Goal: Task Accomplishment & Management: Manage account settings

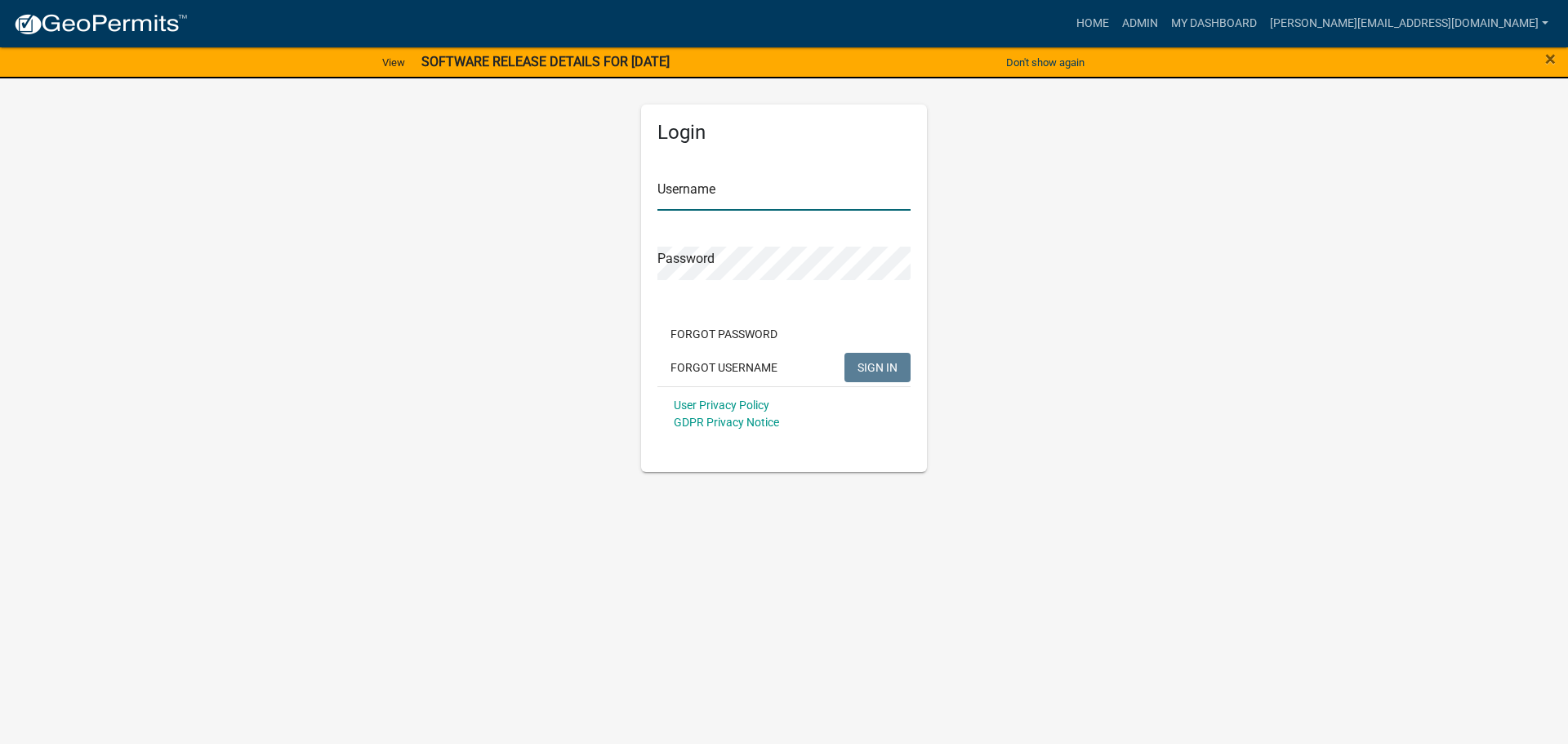
click at [703, 200] on input "Username" at bounding box center [783, 193] width 253 height 33
click at [824, 190] on input "[PERSON_NAME][EMAIL_ADDRESS][DOMAIN_NAME]" at bounding box center [783, 193] width 253 height 33
type input "[PERSON_NAME][EMAIL_ADDRESS][DOMAIN_NAME]"
click at [844, 353] on button "SIGN IN" at bounding box center [877, 368] width 66 height 30
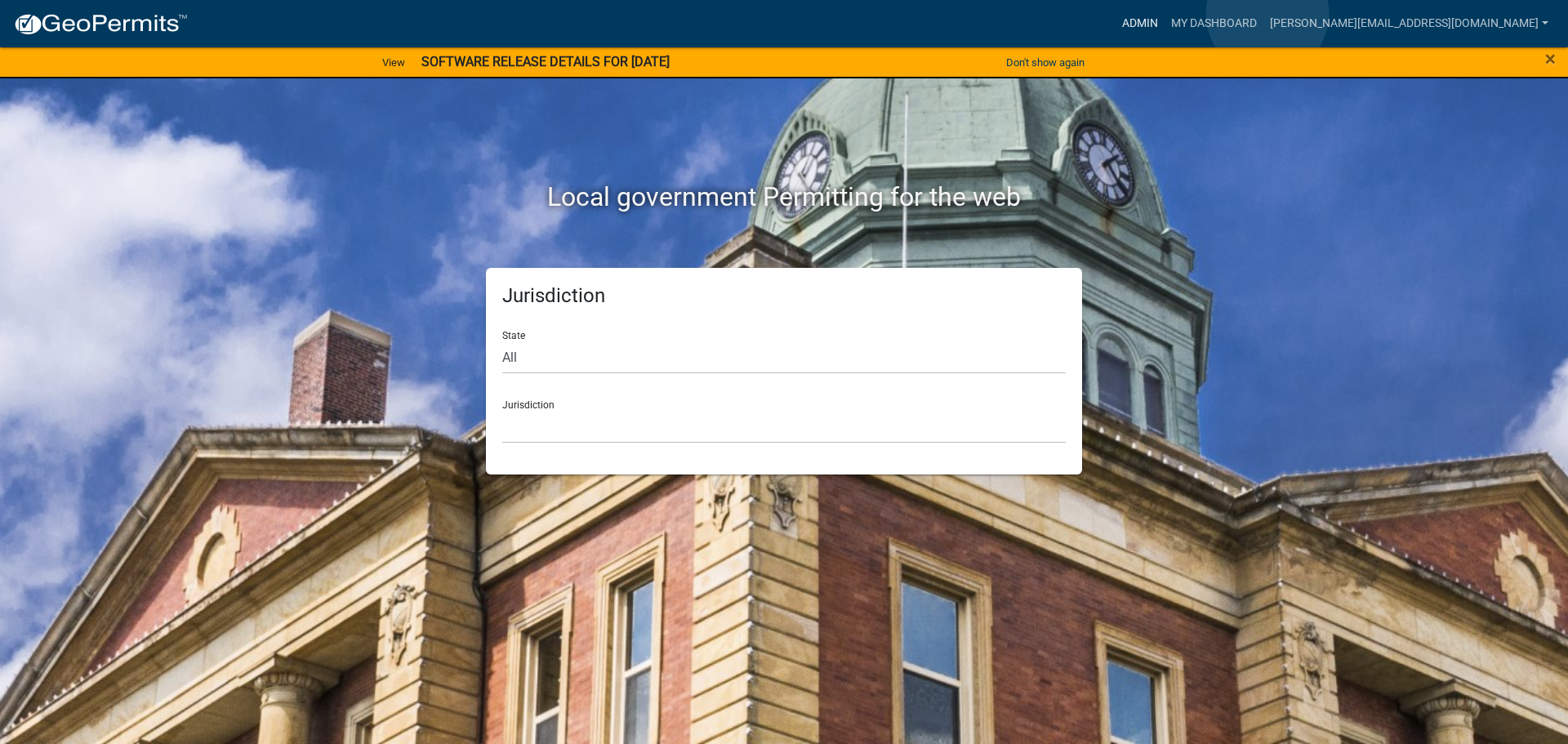
click at [1164, 14] on link "Admin" at bounding box center [1140, 23] width 49 height 31
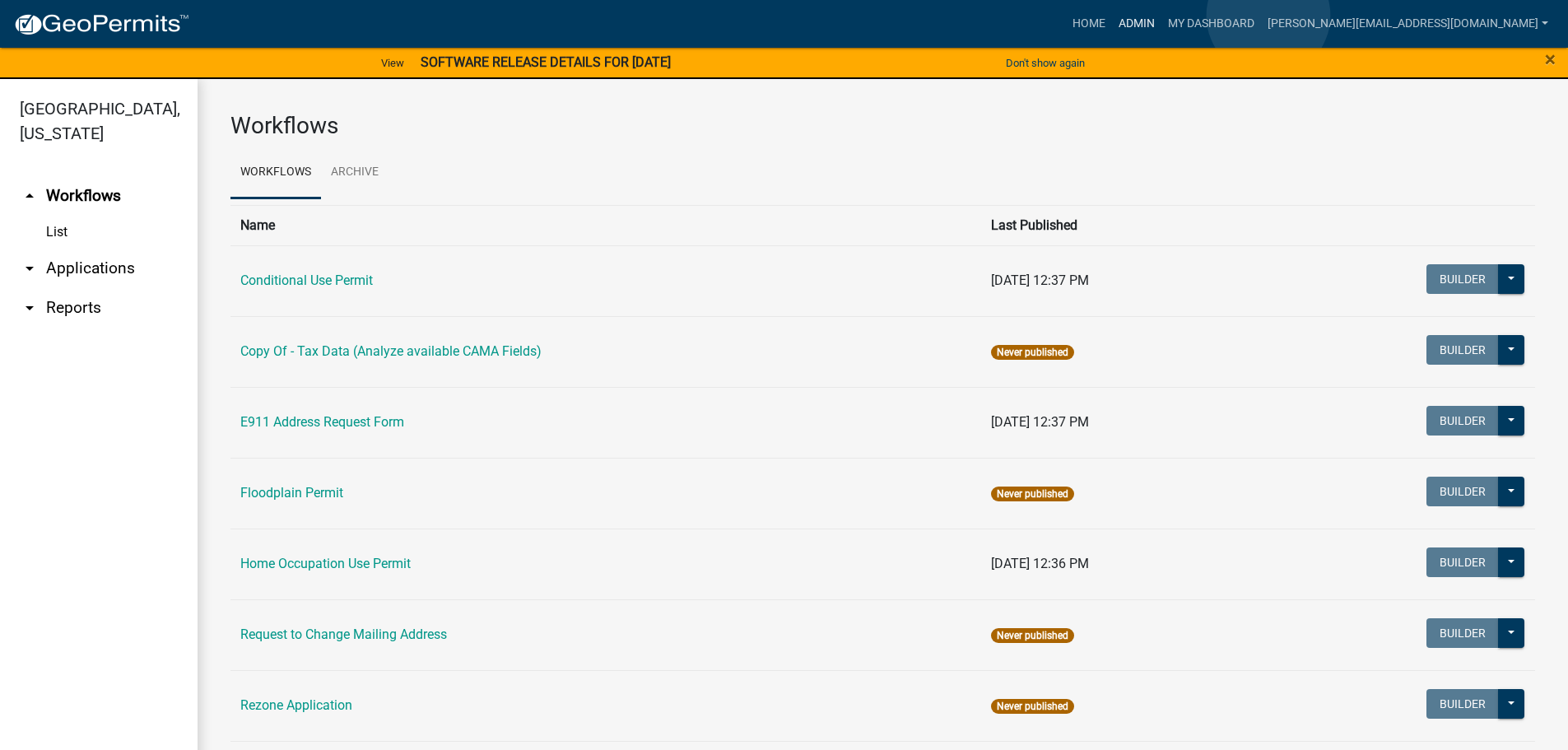
click at [1162, 15] on link "Admin" at bounding box center [1136, 23] width 50 height 32
click at [86, 249] on link "arrow_drop_down Applications" at bounding box center [98, 269] width 197 height 40
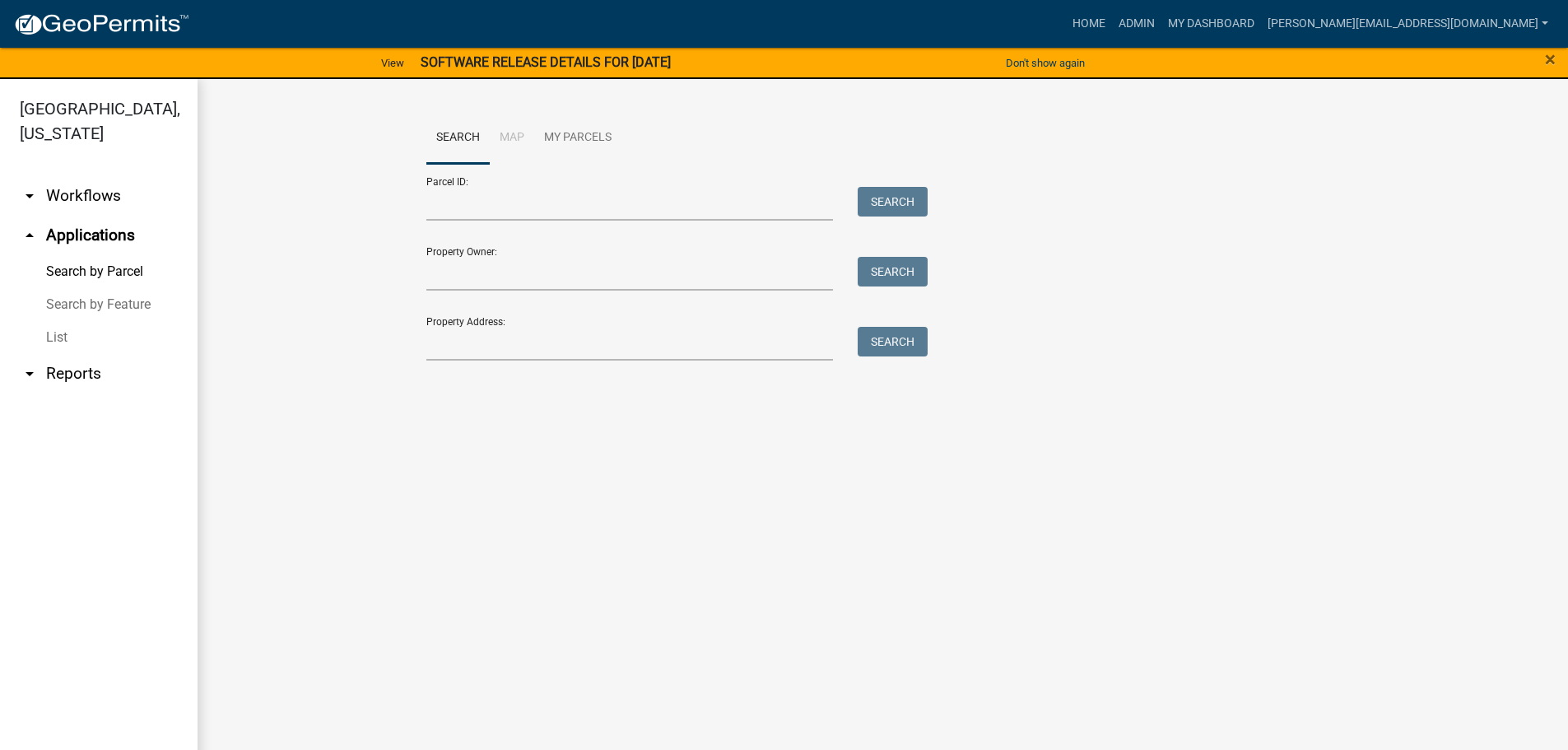
click at [59, 321] on link "List" at bounding box center [98, 337] width 197 height 33
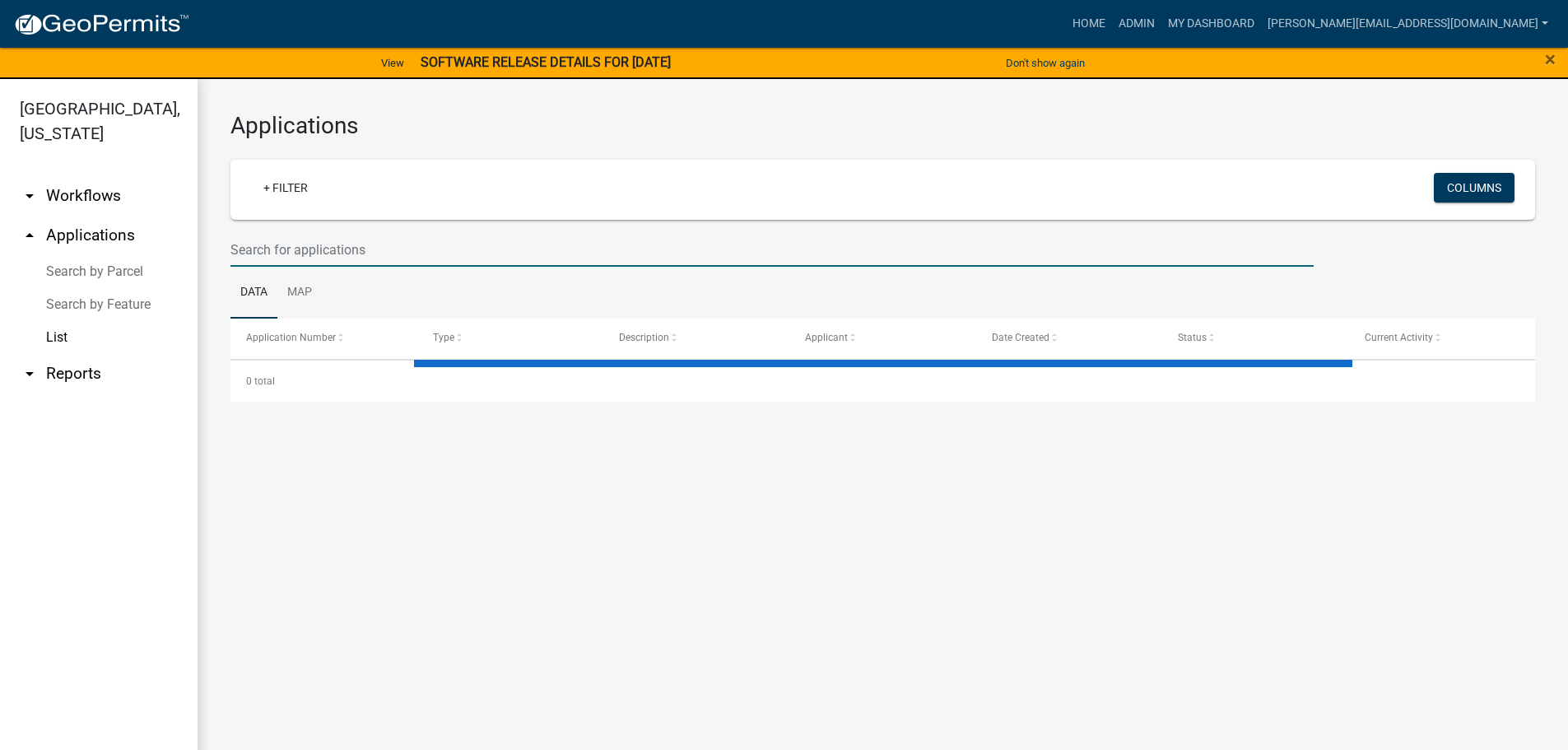
click at [296, 249] on input "text" at bounding box center [772, 249] width 1083 height 33
select select "3: 100"
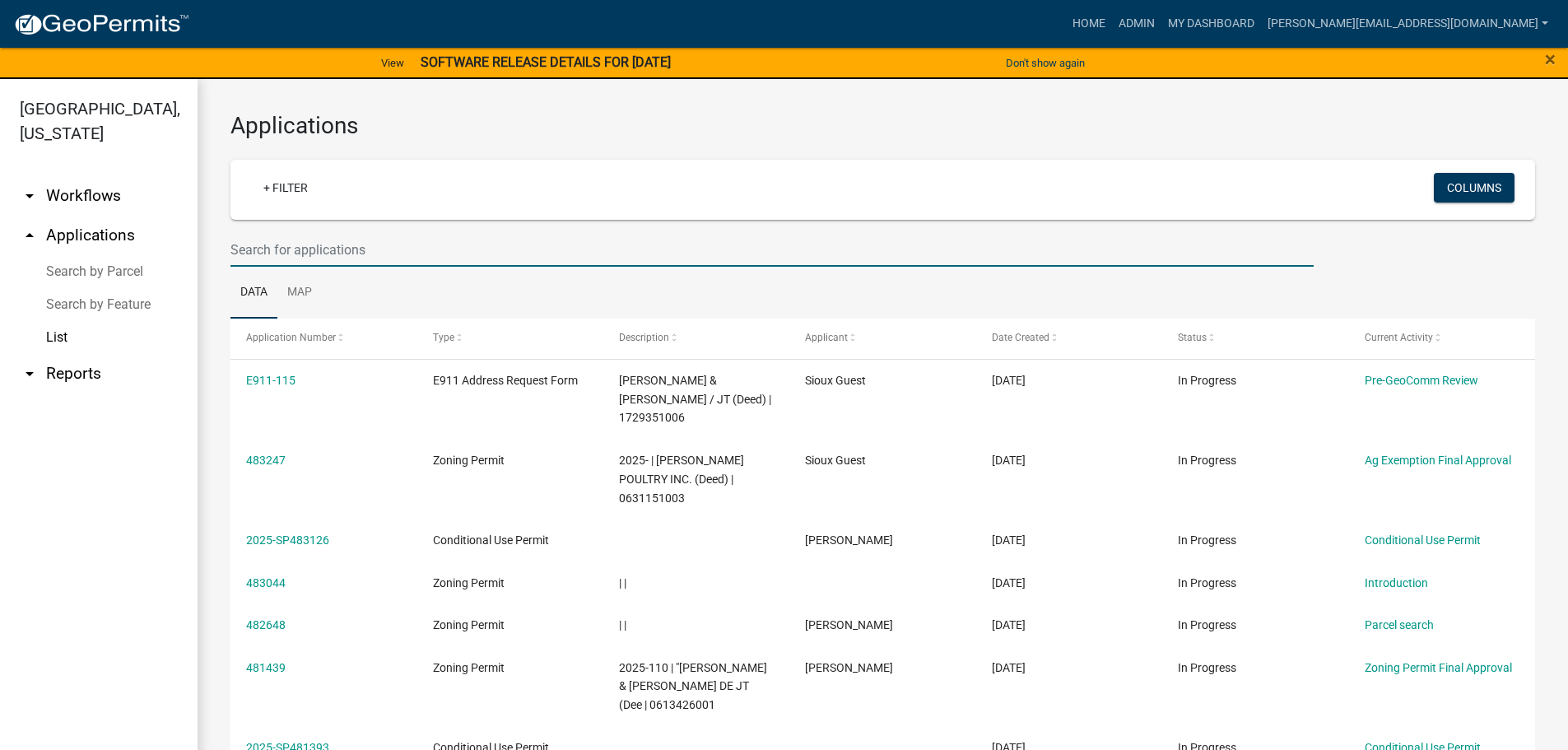
drag, startPoint x: 263, startPoint y: 251, endPoint x: 275, endPoint y: 251, distance: 12.0
click at [263, 251] on input "text" at bounding box center [772, 249] width 1083 height 33
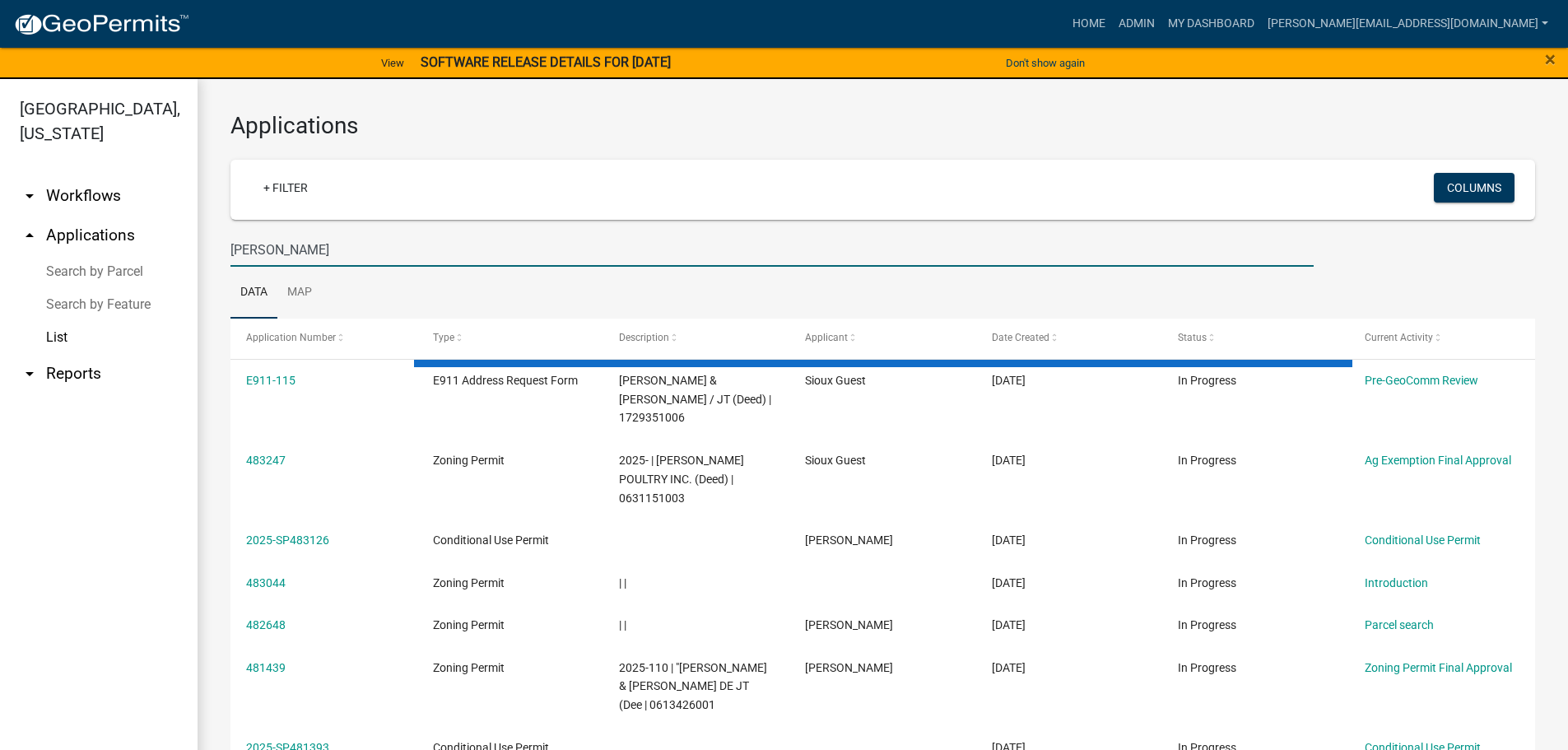
type input "[PERSON_NAME]"
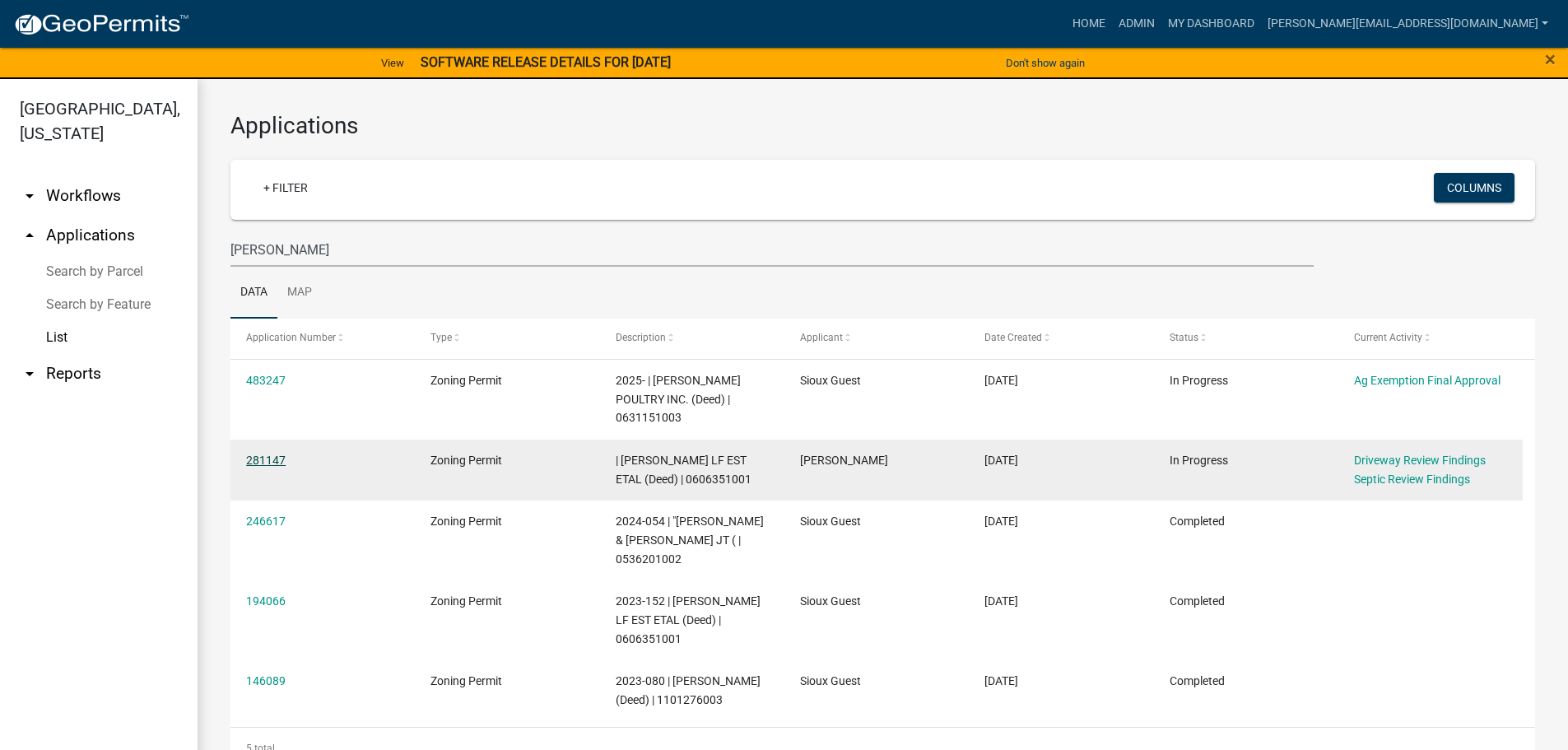
click at [264, 457] on link "281147" at bounding box center [266, 460] width 40 height 14
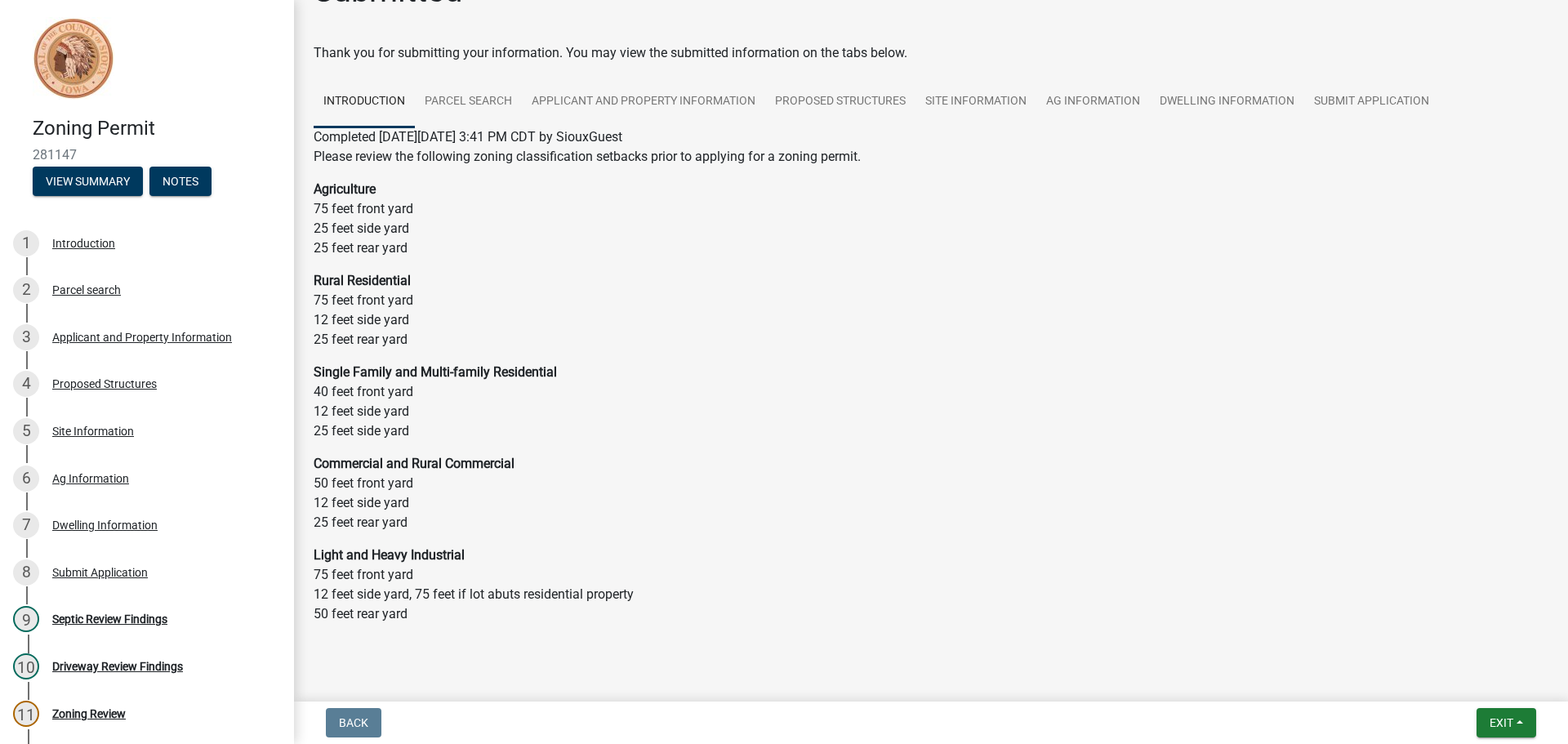
scroll to position [73, 0]
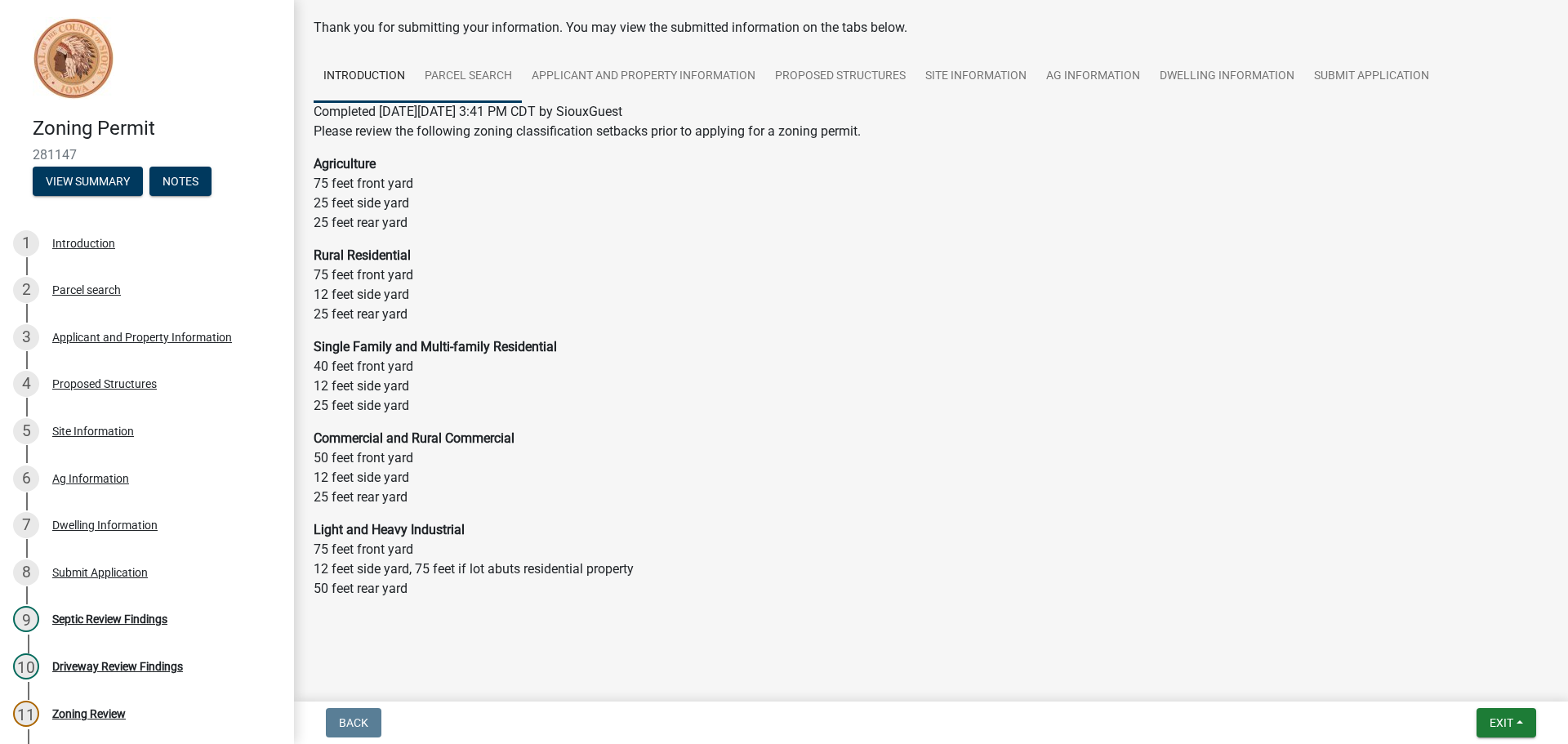
click at [498, 82] on link "Parcel search" at bounding box center [468, 77] width 107 height 52
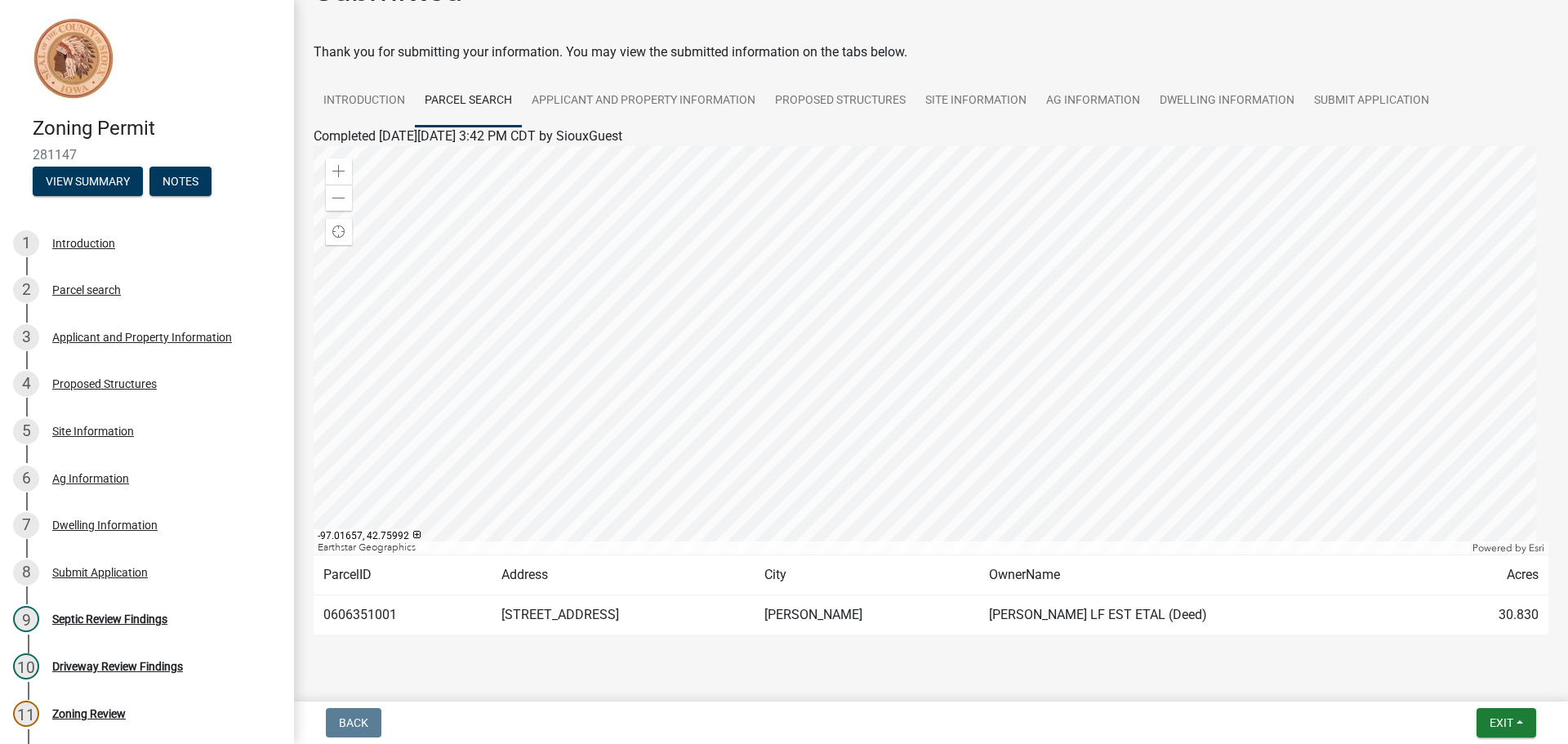
scroll to position [0, 0]
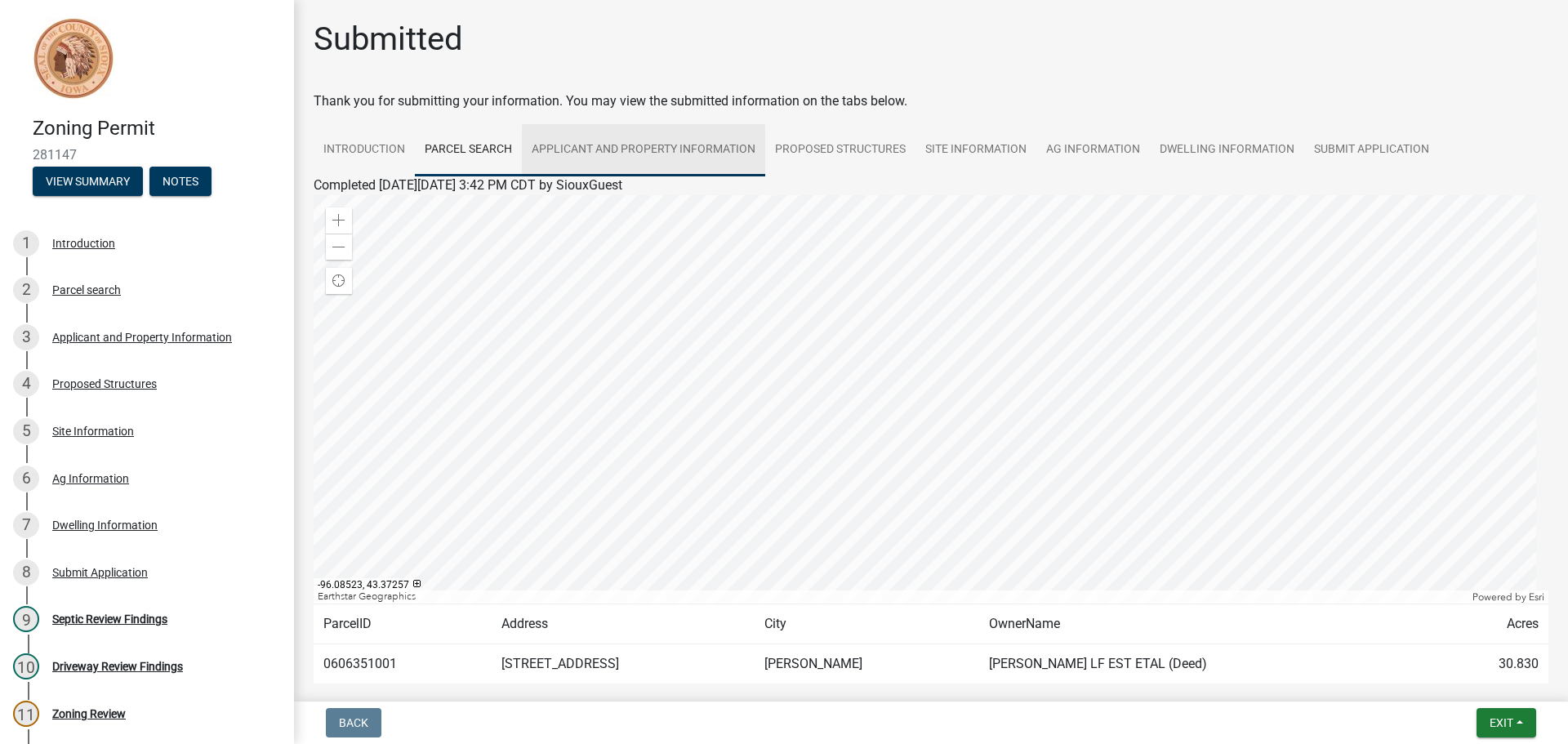
click at [569, 145] on link "Applicant and Property Information" at bounding box center [644, 150] width 243 height 52
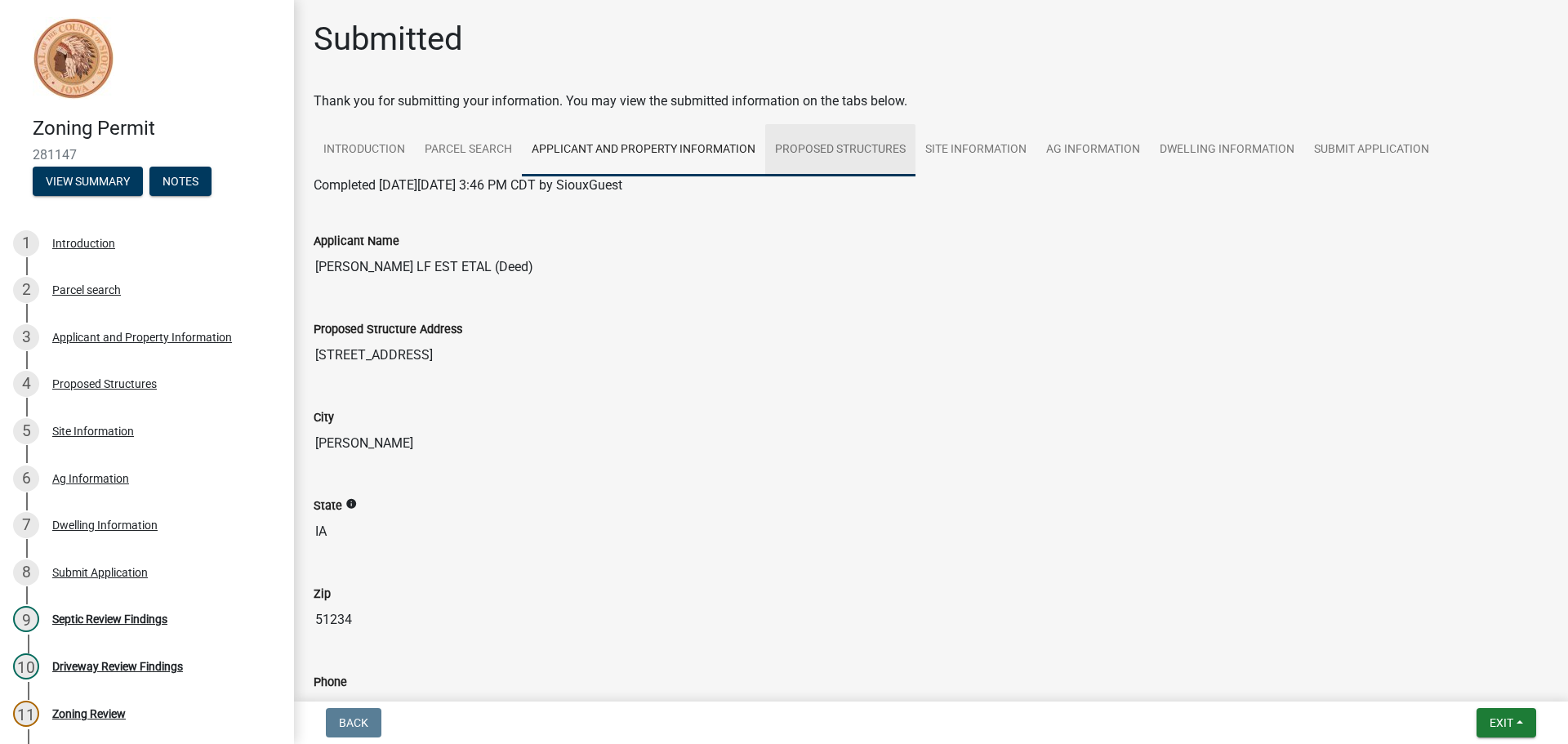
click at [830, 146] on link "Proposed Structures" at bounding box center [840, 150] width 150 height 52
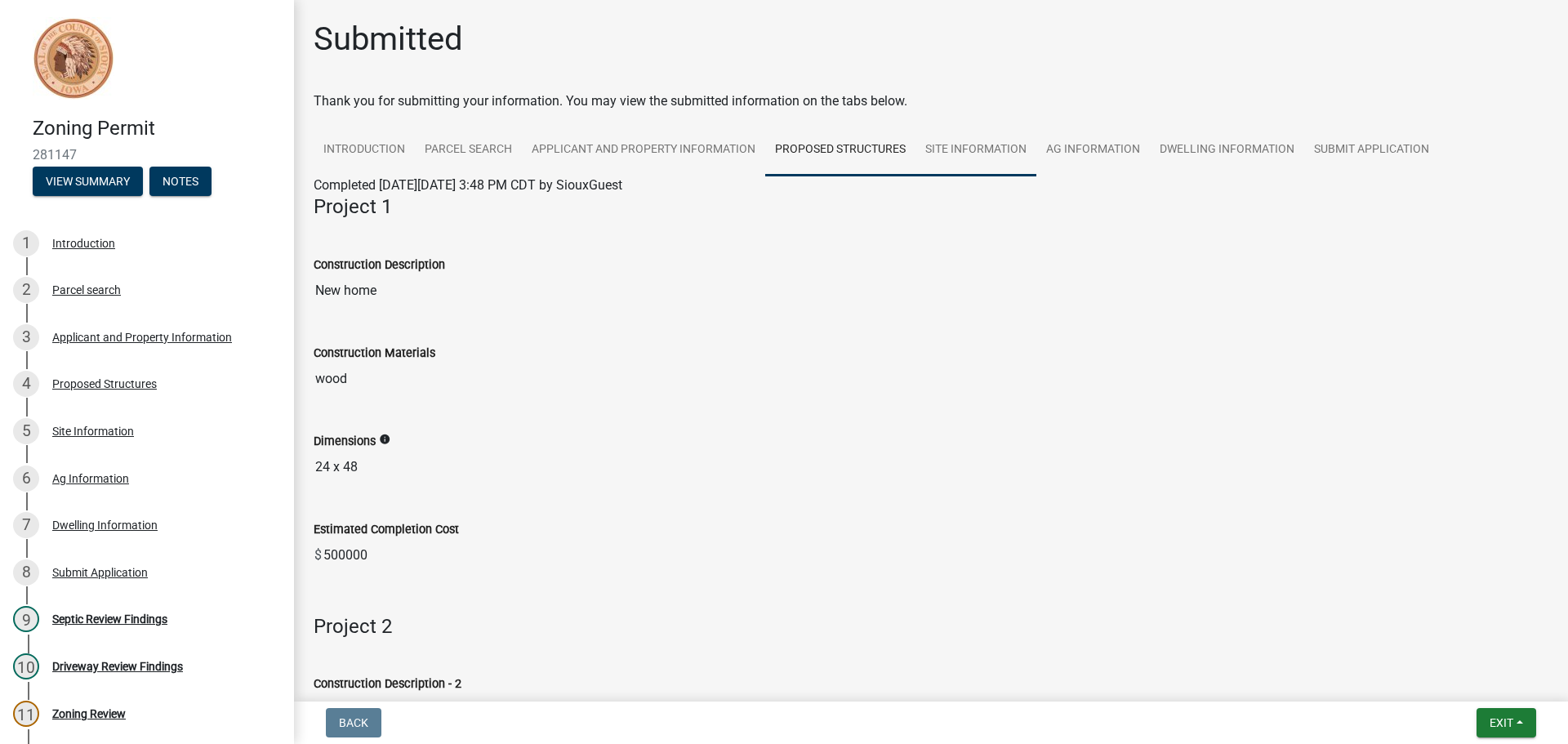
click at [970, 154] on link "Site Information" at bounding box center [975, 150] width 121 height 52
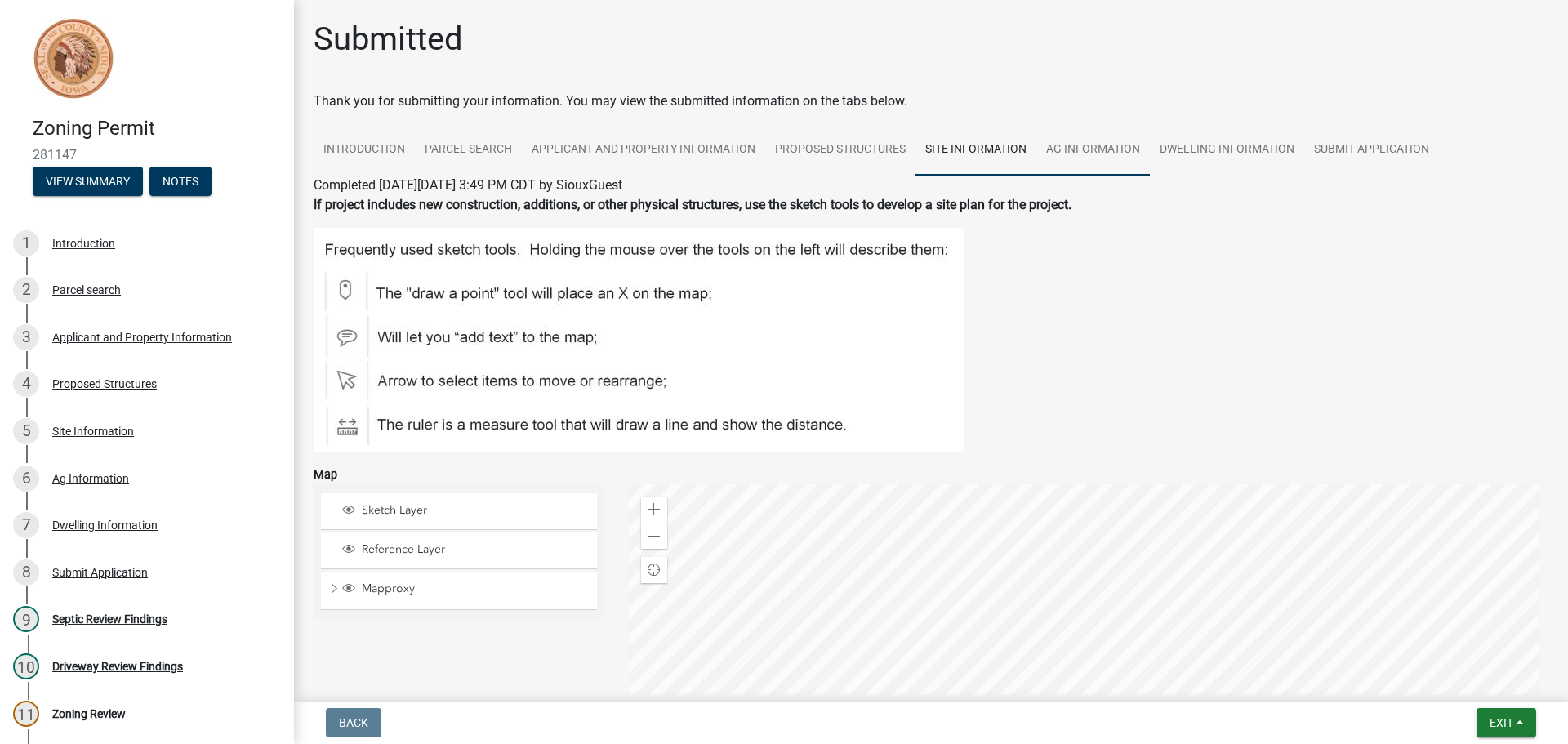
click at [1115, 145] on link "Ag Information" at bounding box center [1092, 150] width 114 height 52
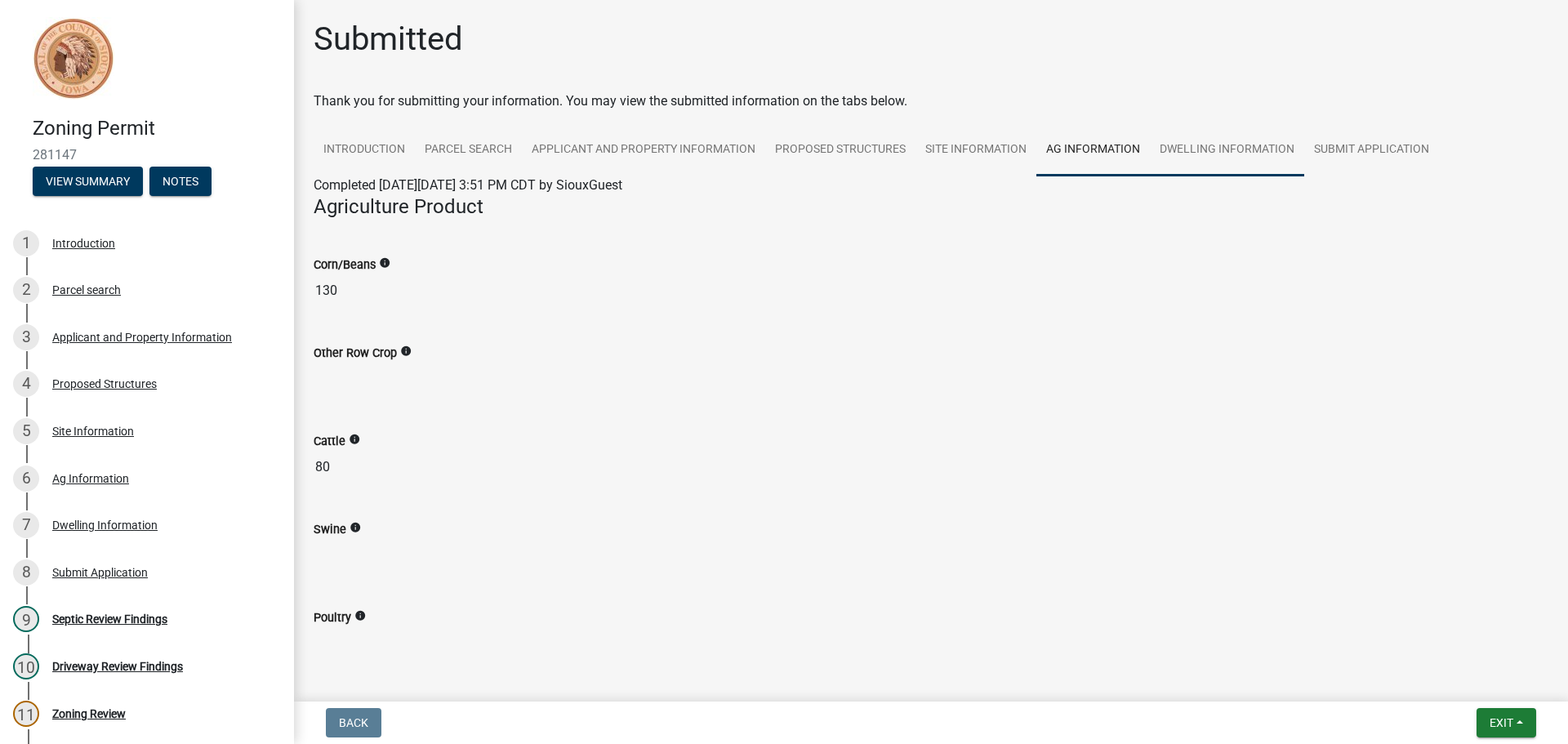
click at [1260, 136] on link "Dwelling Information" at bounding box center [1227, 150] width 155 height 52
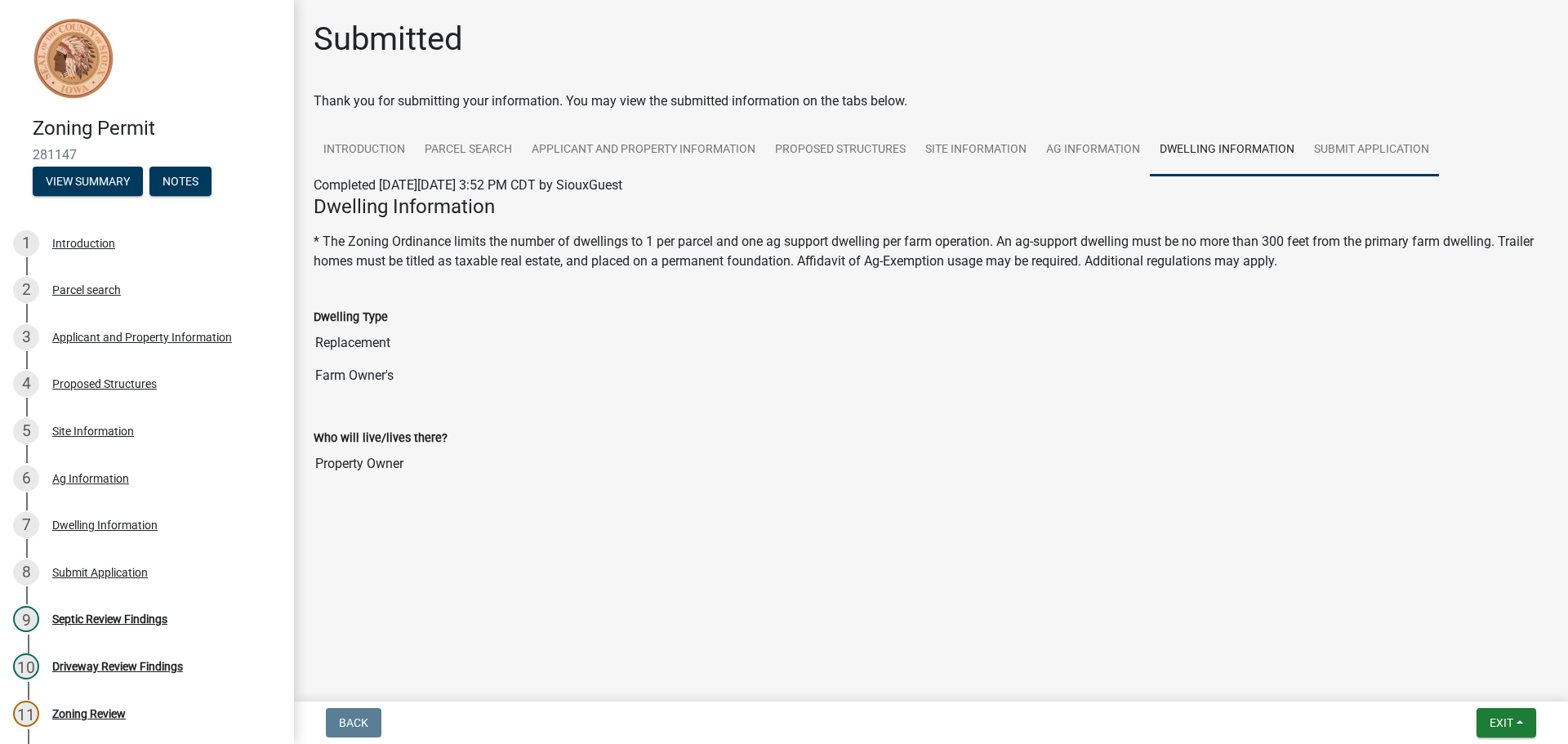
click at [1386, 148] on link "Submit Application" at bounding box center [1371, 150] width 135 height 52
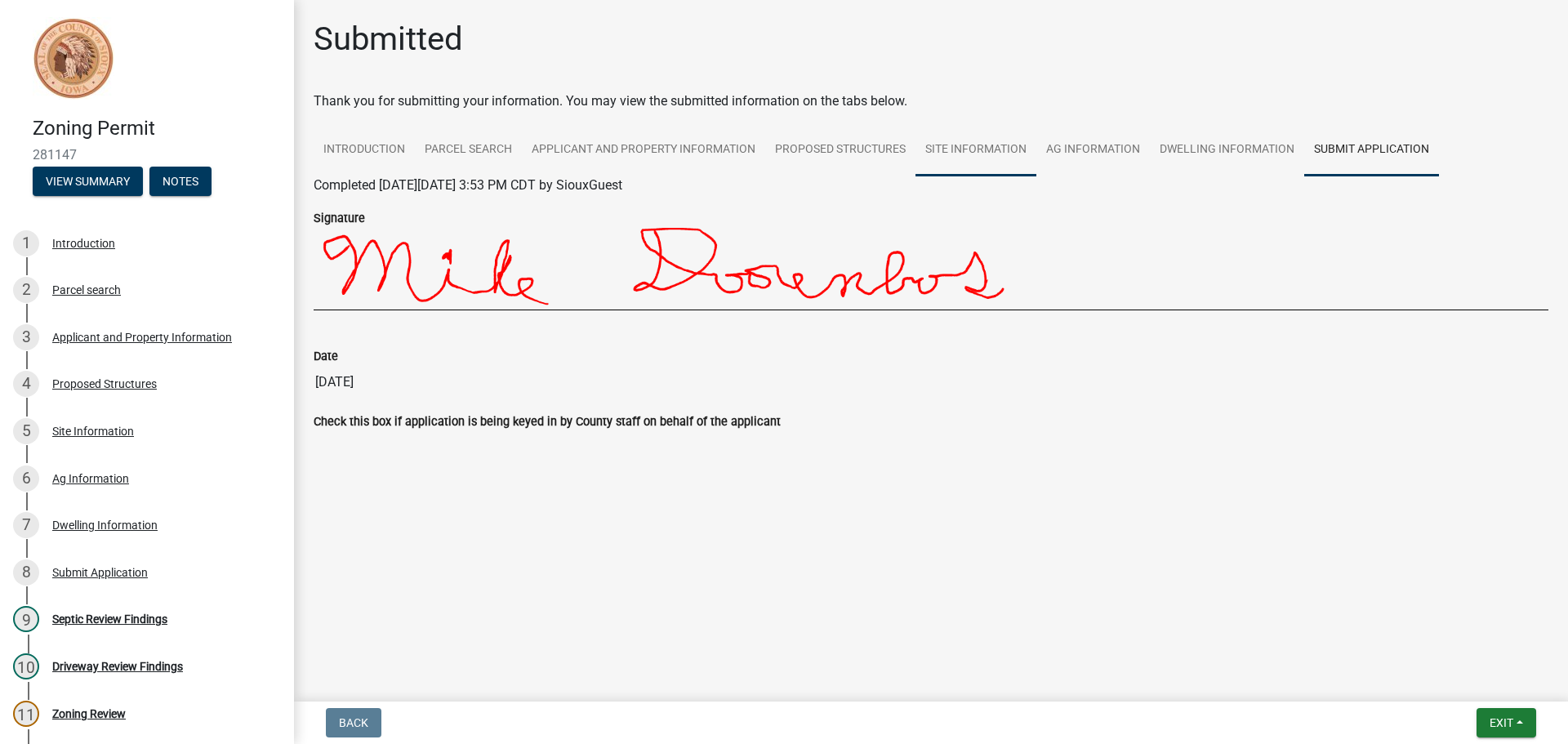
click at [979, 154] on link "Site Information" at bounding box center [975, 150] width 121 height 52
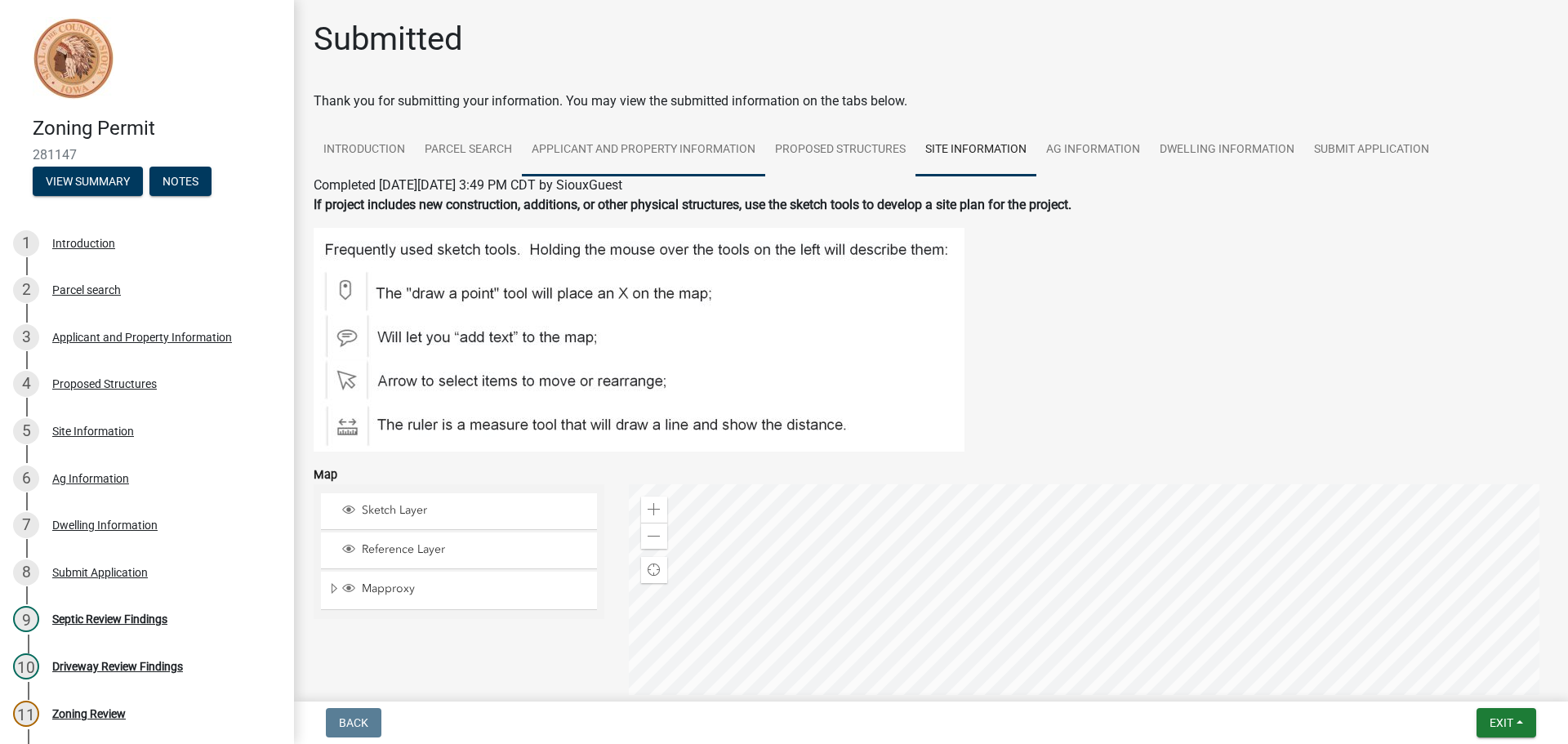
click at [699, 147] on link "Applicant and Property Information" at bounding box center [644, 150] width 243 height 52
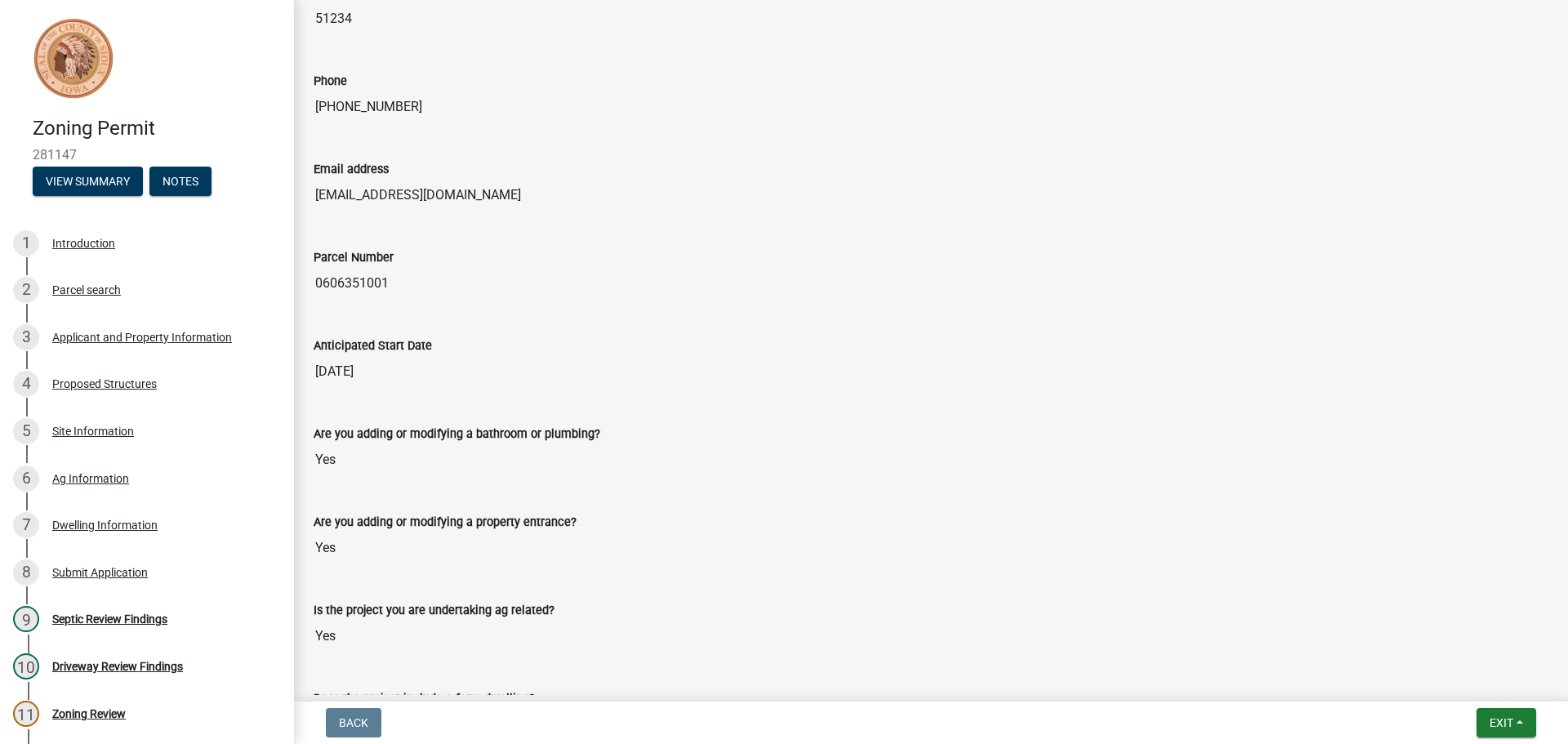
scroll to position [571, 0]
